Goal: Task Accomplishment & Management: Manage account settings

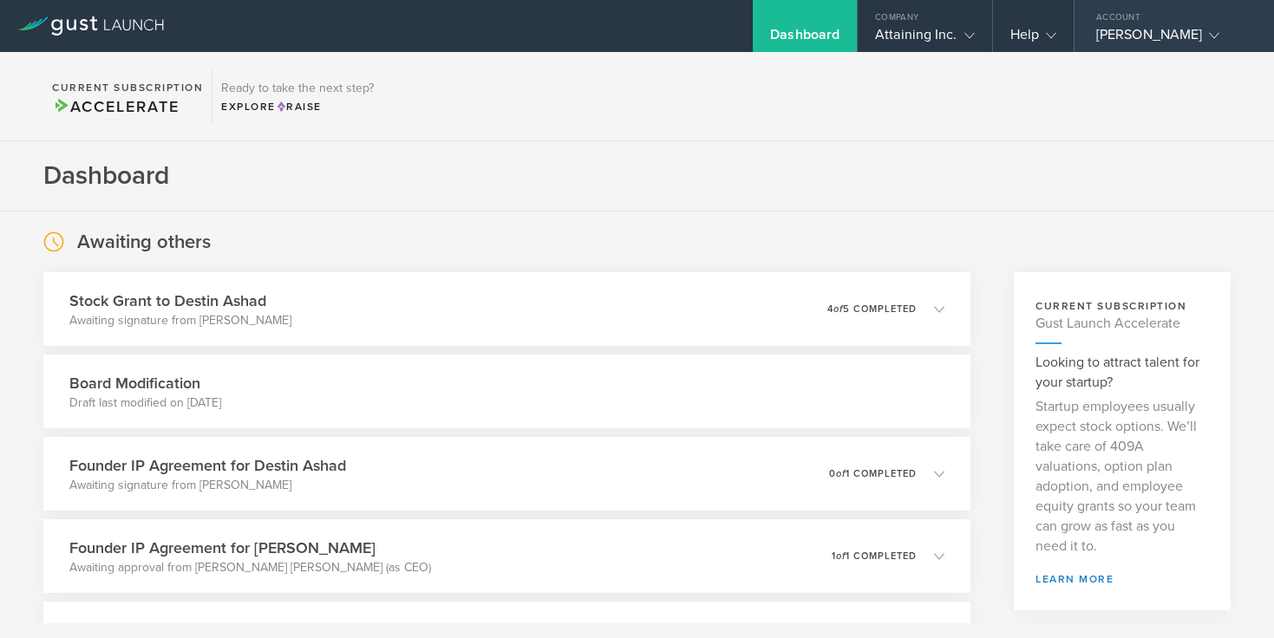
click at [1219, 37] on polyline at bounding box center [1215, 35] width 10 height 5
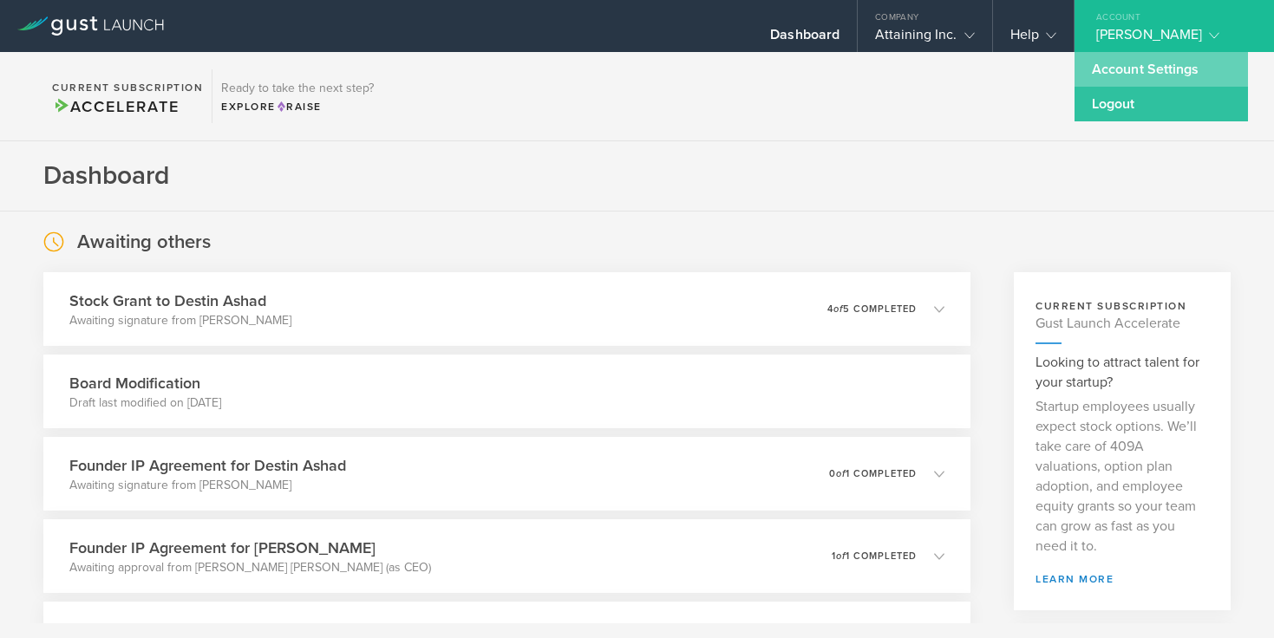
click at [1174, 59] on link "Account Settings" at bounding box center [1160, 69] width 173 height 35
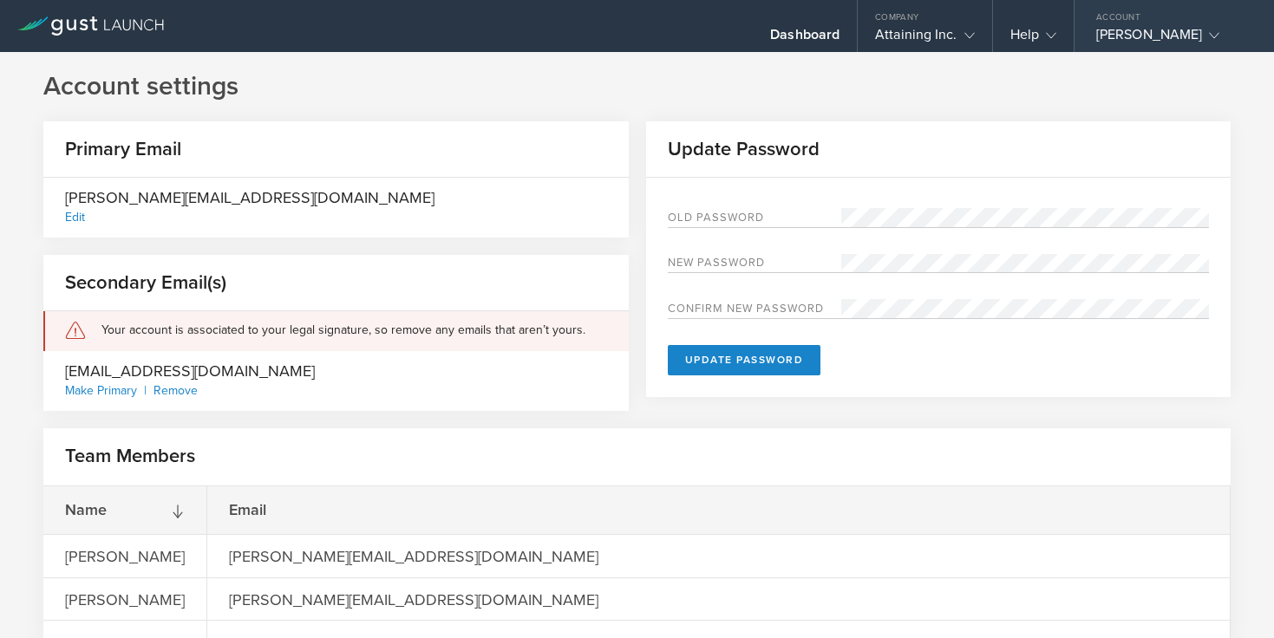
click at [1219, 36] on polyline at bounding box center [1215, 35] width 10 height 5
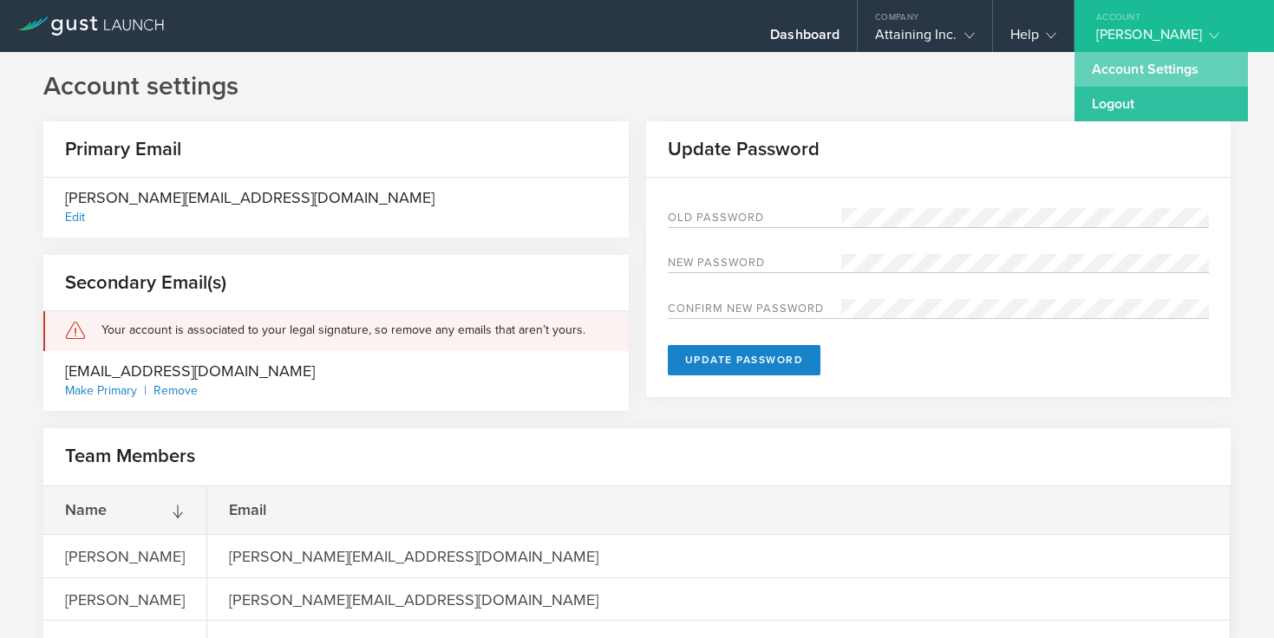
click at [1172, 64] on link "Account Settings" at bounding box center [1160, 69] width 173 height 35
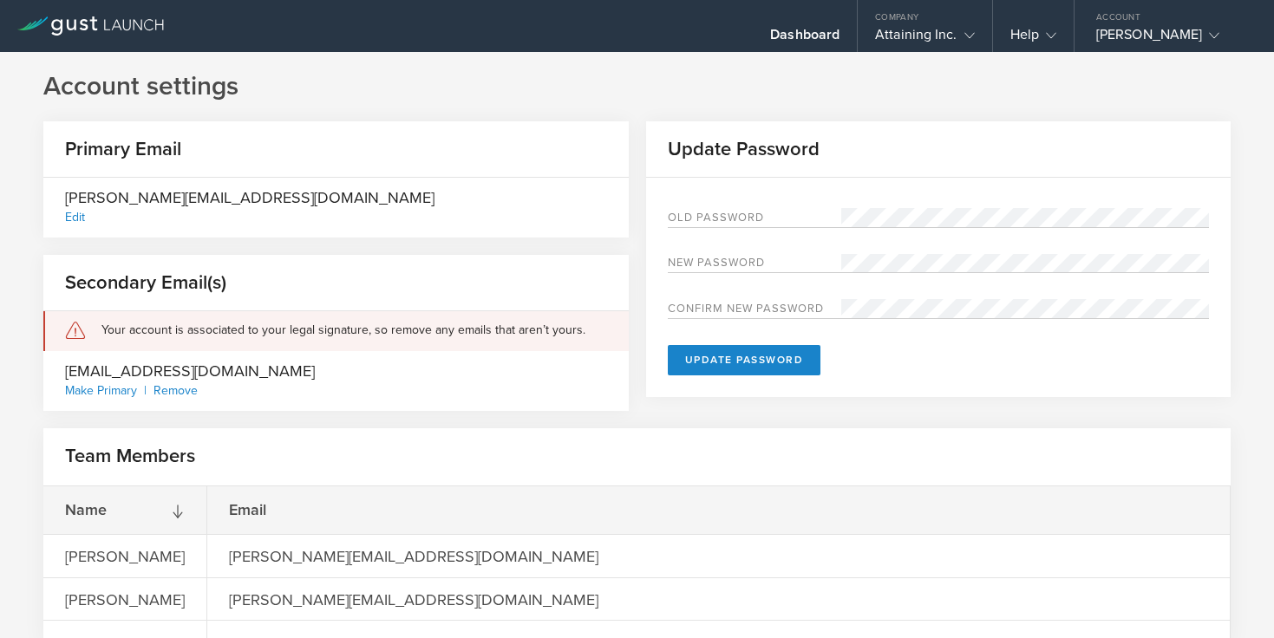
click at [72, 218] on div "Edit" at bounding box center [75, 217] width 20 height 15
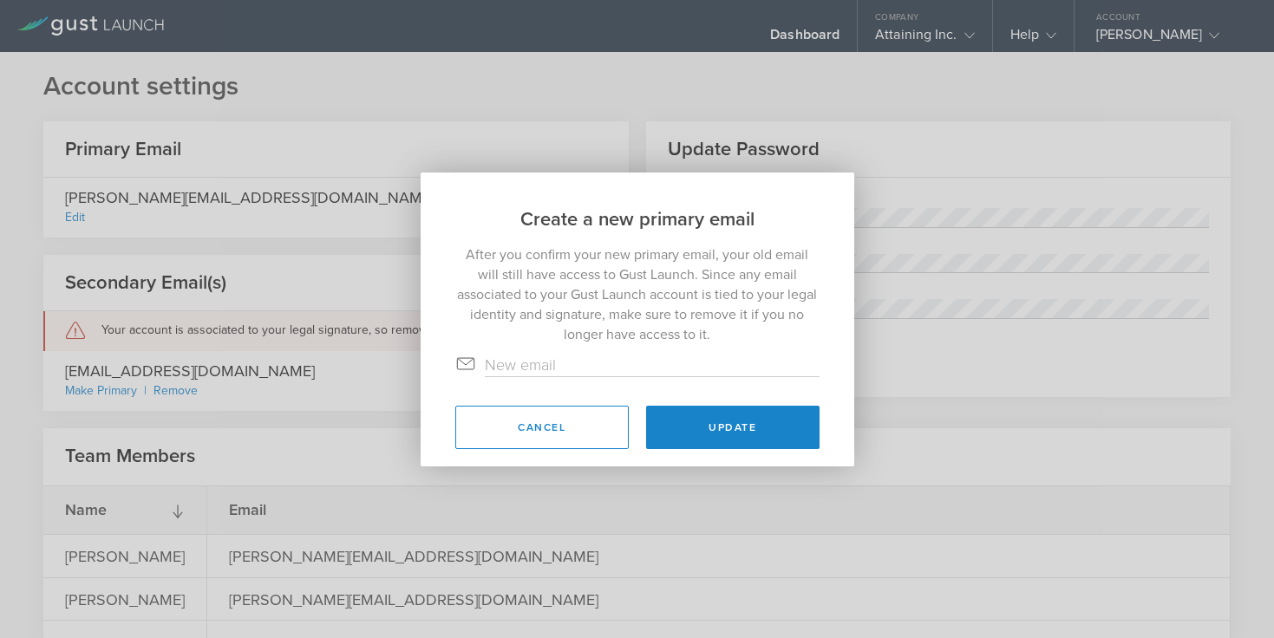
click at [505, 362] on input "text" at bounding box center [652, 365] width 335 height 23
type input "drfaye@moneyflow.org"
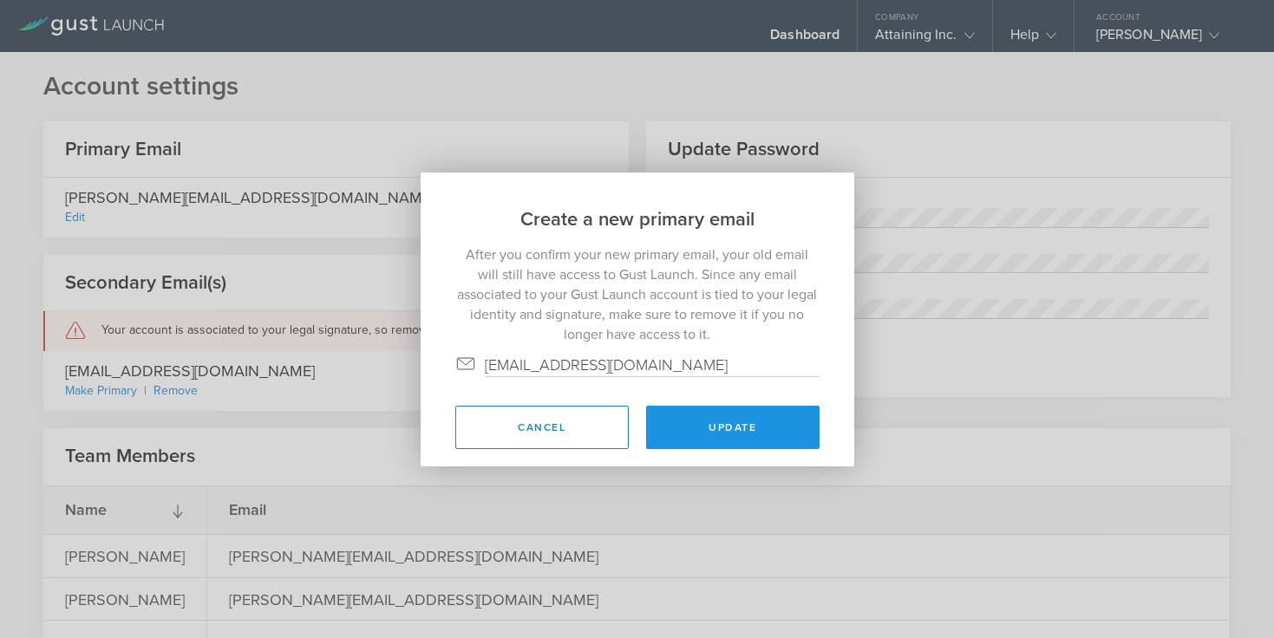
click at [765, 432] on button "Update" at bounding box center [732, 427] width 173 height 43
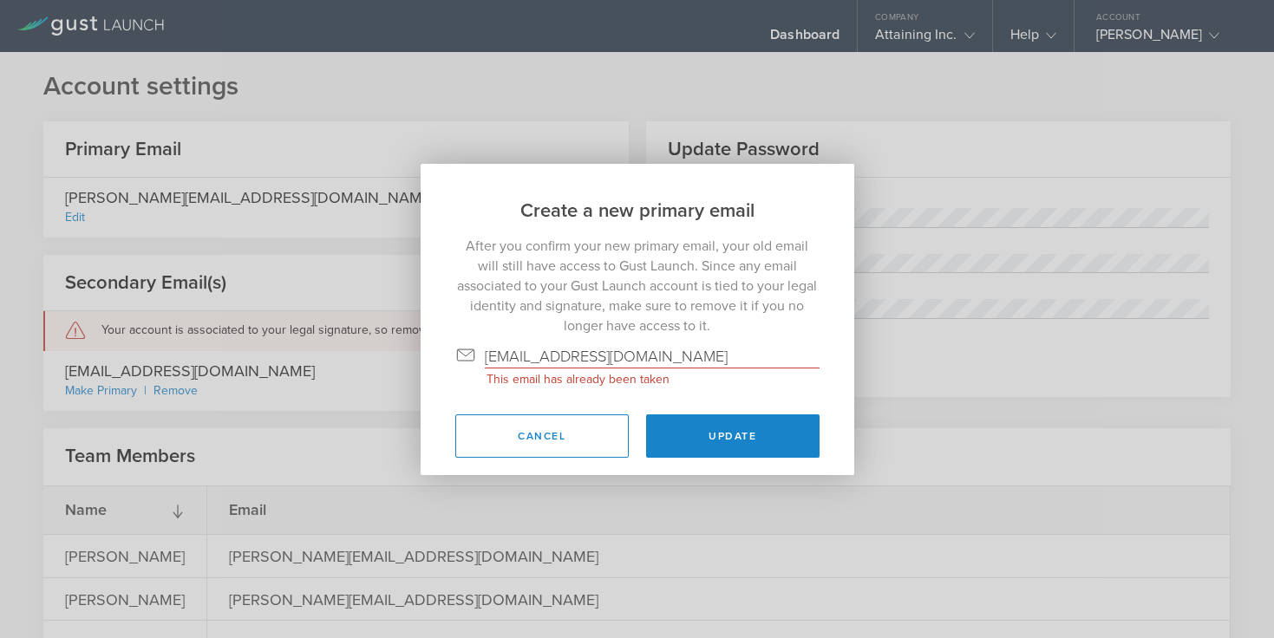
click at [767, 432] on button "Update" at bounding box center [732, 436] width 173 height 43
click at [463, 94] on div "Create a new primary email After you confirm your new primary email, your old e…" at bounding box center [637, 319] width 1274 height 638
click at [276, 388] on div "Create a new primary email After you confirm your new primary email, your old e…" at bounding box center [637, 319] width 1274 height 638
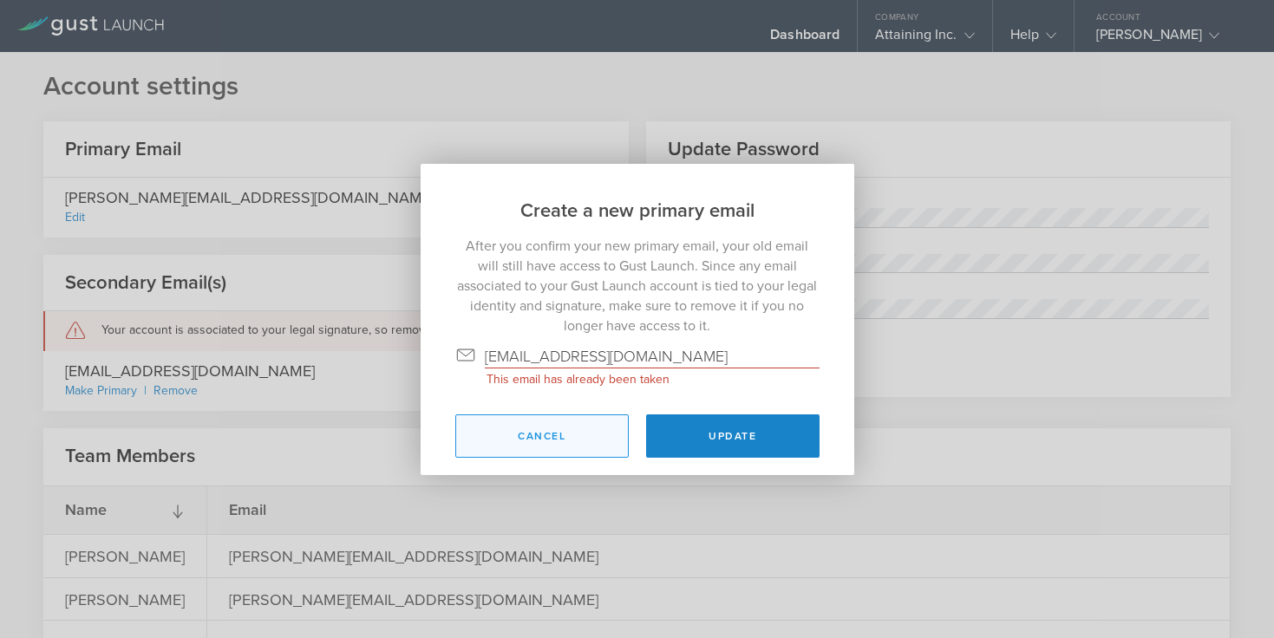
click at [581, 440] on button "Cancel" at bounding box center [541, 436] width 173 height 43
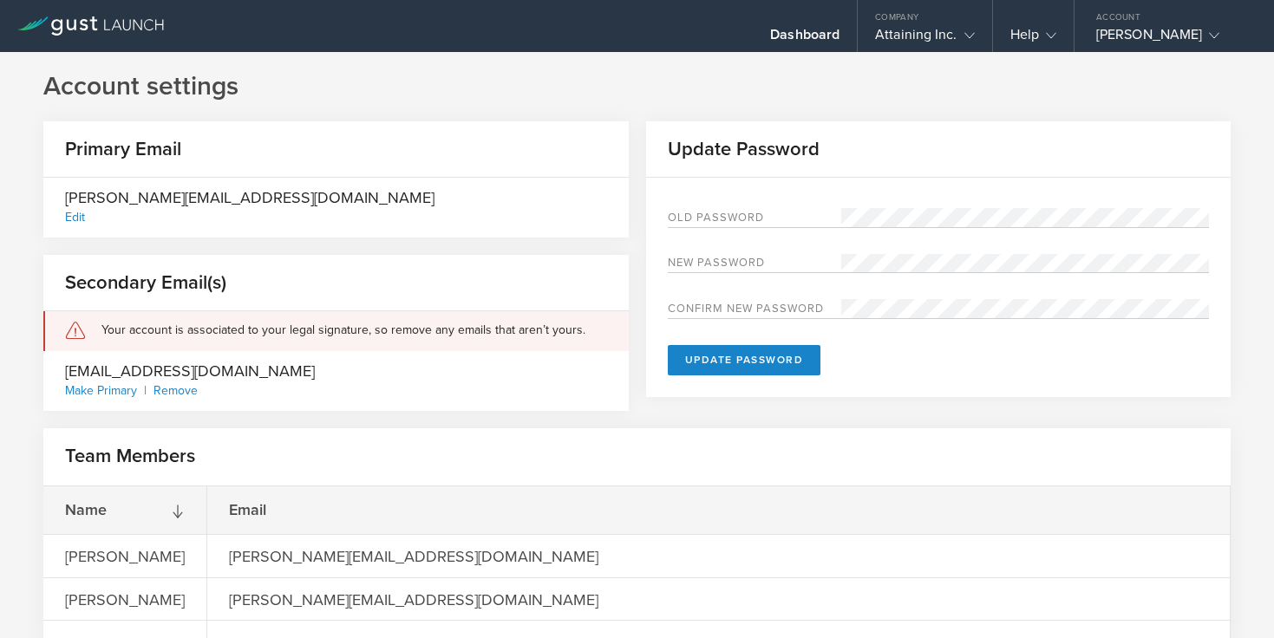
click at [100, 388] on div "Make Primary" at bounding box center [109, 390] width 88 height 15
click at [173, 389] on div "Remove" at bounding box center [175, 390] width 44 height 15
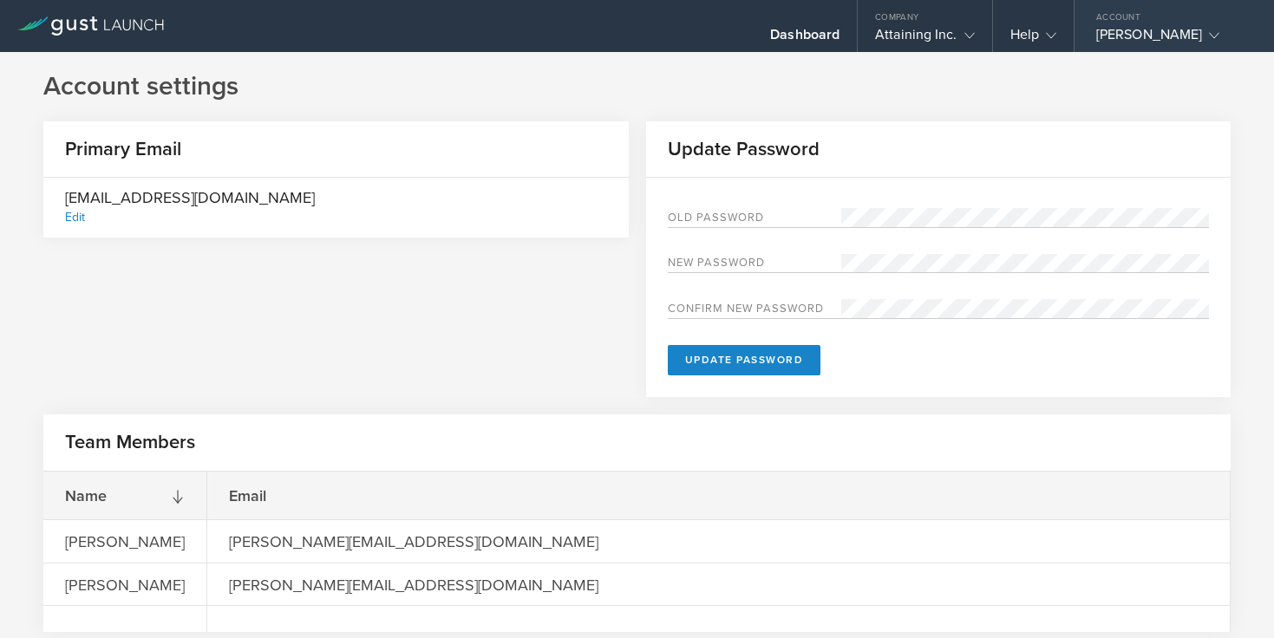
click at [1219, 37] on polyline at bounding box center [1215, 35] width 10 height 5
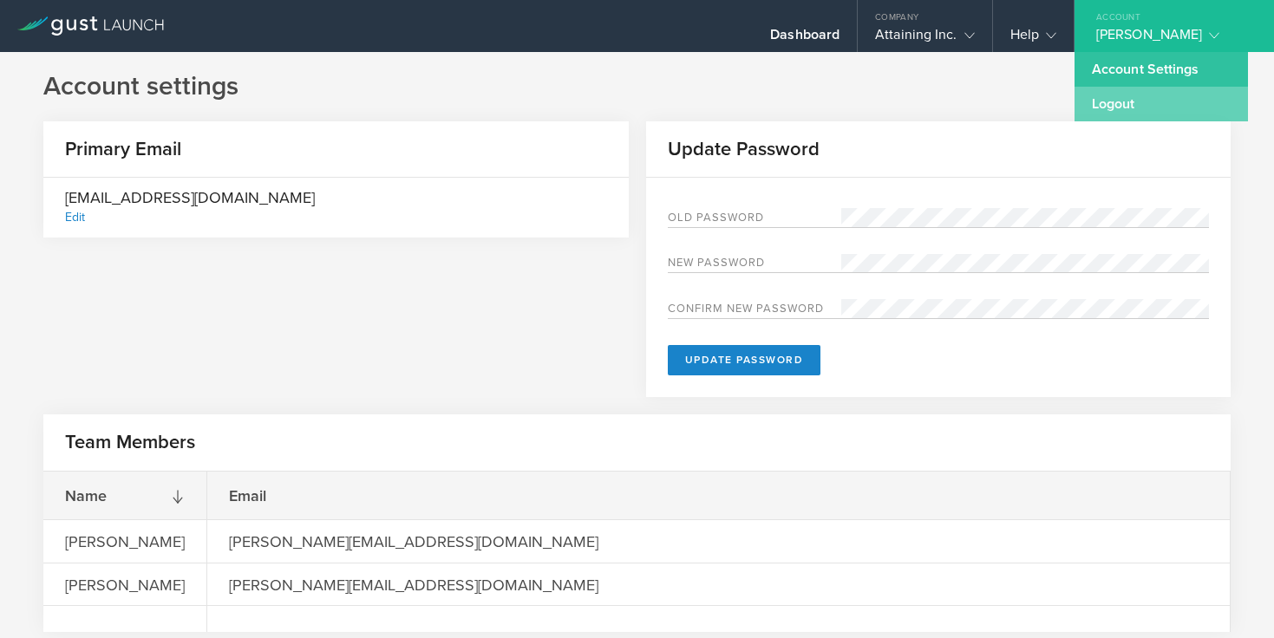
click at [1146, 111] on link "Logout" at bounding box center [1160, 104] width 173 height 35
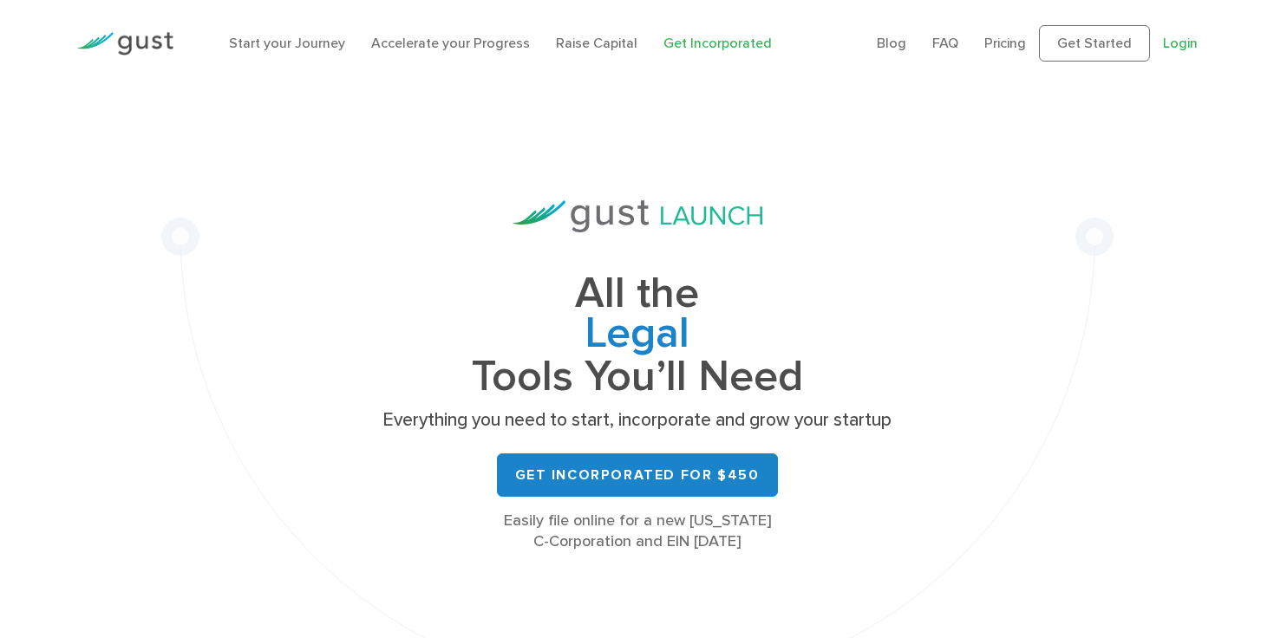
click at [1187, 43] on link "Login" at bounding box center [1180, 43] width 35 height 16
